Goal: Find specific page/section: Find specific page/section

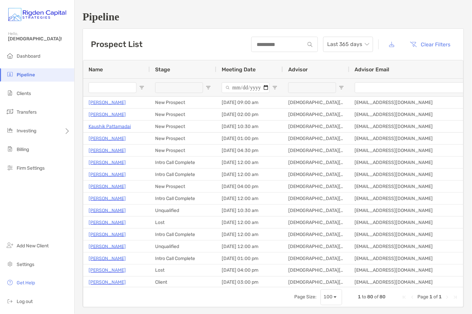
click at [28, 76] on span "Pipeline" at bounding box center [26, 75] width 18 height 6
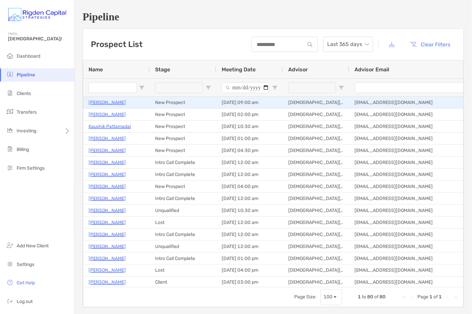
click at [119, 103] on p "[PERSON_NAME]" at bounding box center [107, 102] width 37 height 8
